Goal: Find specific page/section

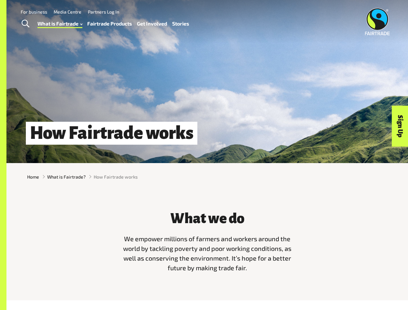
click at [25, 24] on span "Toggle Search" at bounding box center [26, 24] width 8 height 8
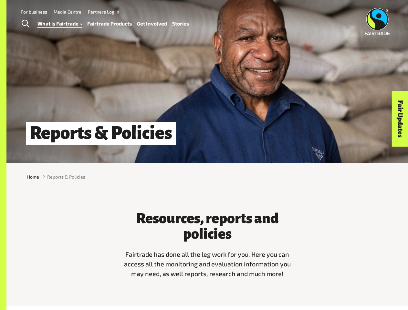
click at [25, 24] on span "Toggle Search" at bounding box center [26, 24] width 8 height 8
